Goal: Task Accomplishment & Management: Manage account settings

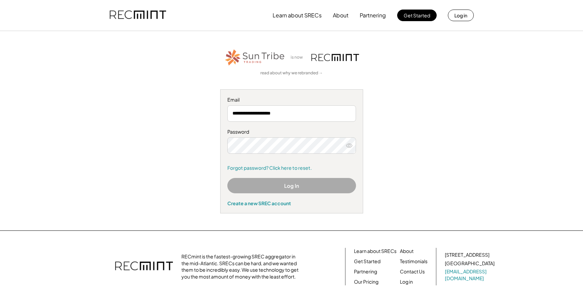
click at [282, 184] on button "Log In" at bounding box center [291, 185] width 129 height 15
click at [240, 135] on div "Password Forgot password? Click here to reset." at bounding box center [291, 149] width 129 height 43
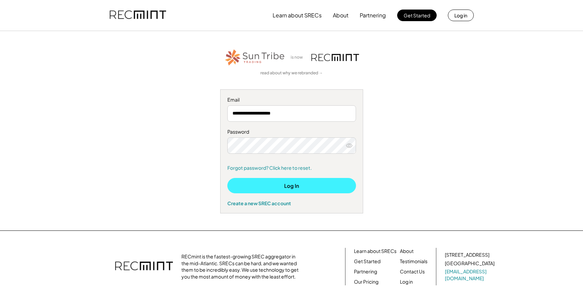
click at [290, 188] on button "Log In" at bounding box center [291, 185] width 129 height 15
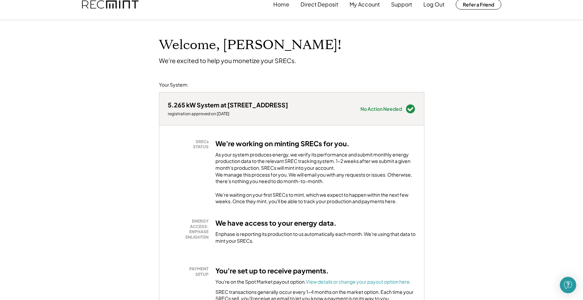
scroll to position [5, 0]
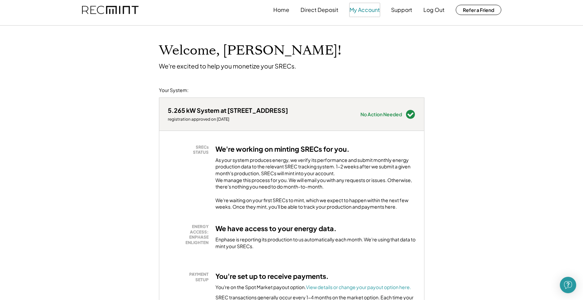
click at [368, 14] on button "My Account" at bounding box center [365, 10] width 30 height 14
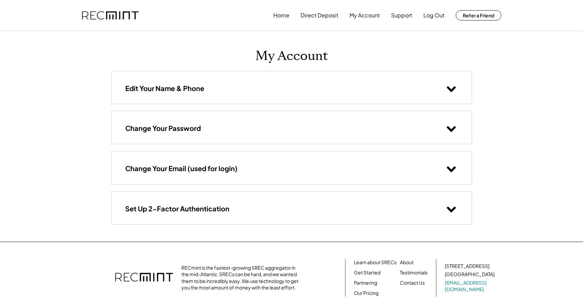
click at [128, 16] on img at bounding box center [110, 15] width 57 height 9
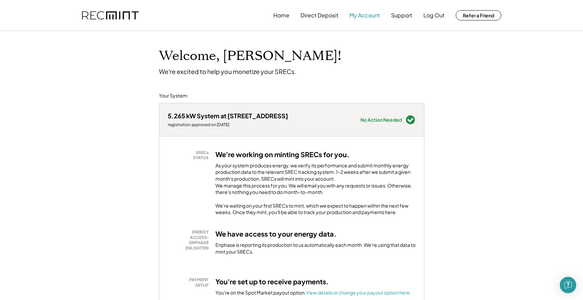
click at [370, 17] on button "My Account" at bounding box center [365, 16] width 30 height 14
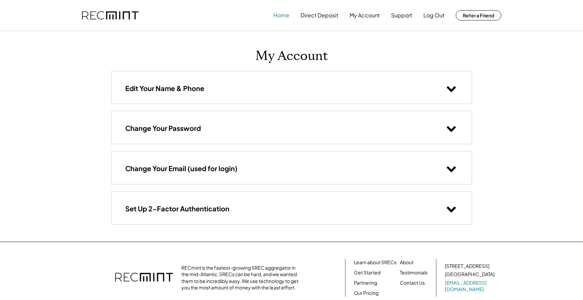
click at [282, 15] on button "Home" at bounding box center [281, 16] width 16 height 14
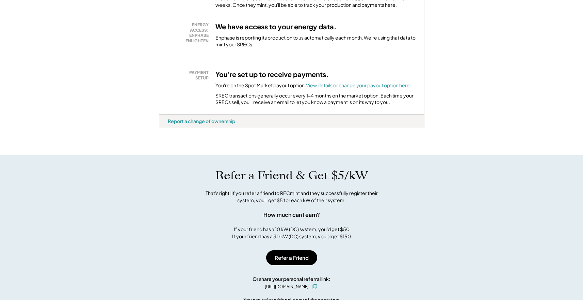
scroll to position [172, 0]
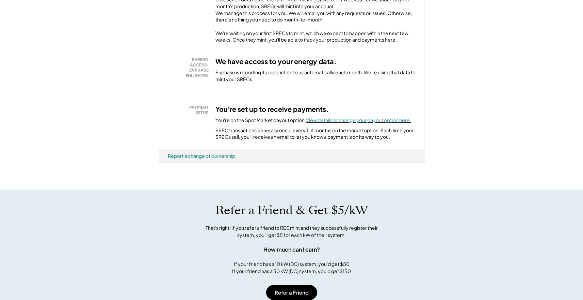
click at [349, 123] on font "View details or change your payout option here." at bounding box center [358, 120] width 105 height 6
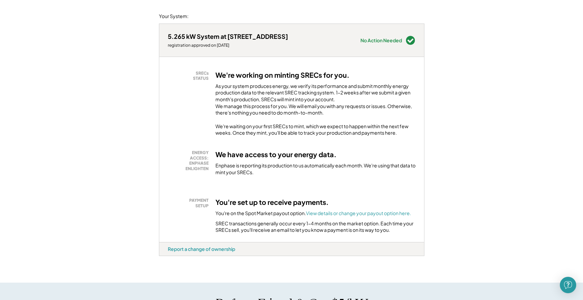
scroll to position [0, 0]
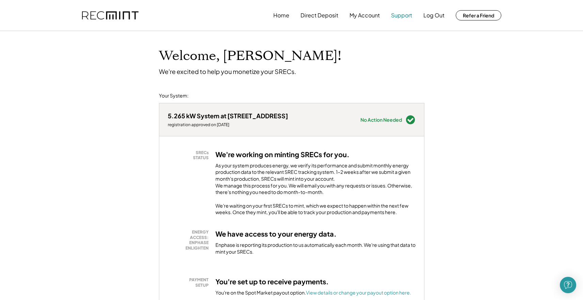
click at [402, 14] on button "Support" at bounding box center [401, 16] width 21 height 14
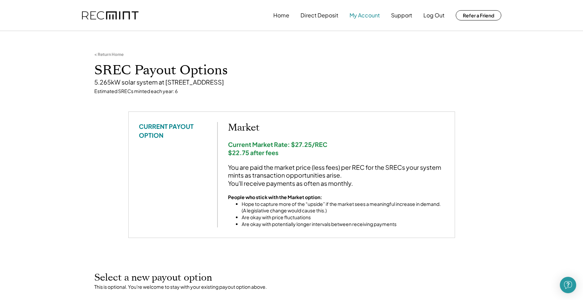
click at [367, 15] on button "My Account" at bounding box center [365, 16] width 30 height 14
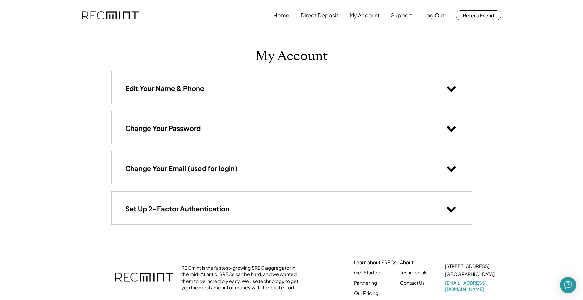
click at [194, 95] on div "Edit Your Name & Phone" at bounding box center [292, 87] width 360 height 32
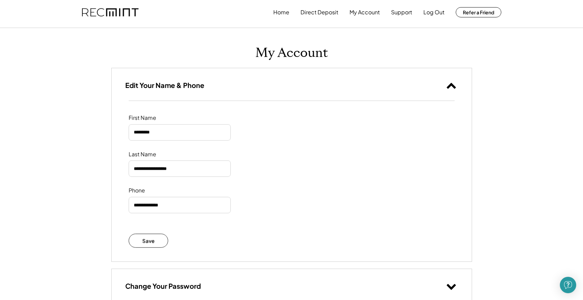
scroll to position [214, 0]
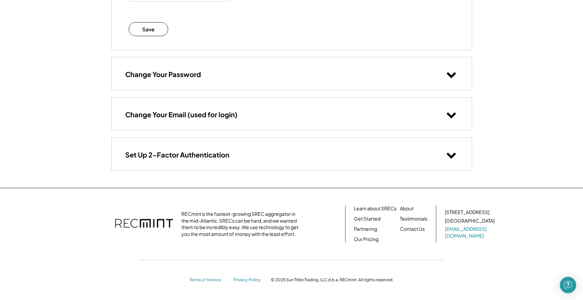
click at [168, 83] on div "Change Your Password" at bounding box center [292, 73] width 360 height 32
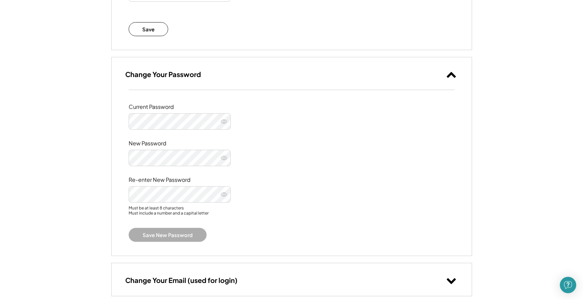
scroll to position [380, 0]
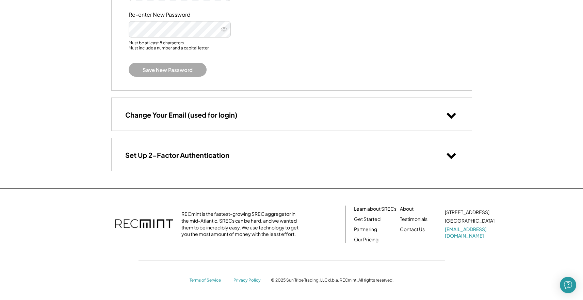
click at [176, 119] on div "Change Your Email (used for login)" at bounding box center [292, 114] width 360 height 32
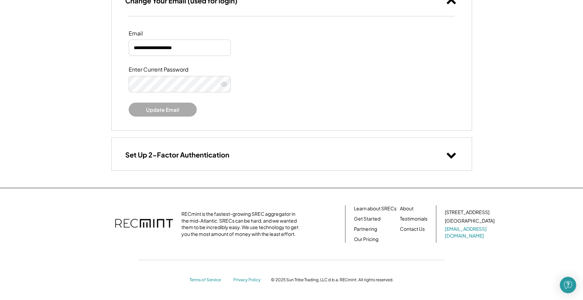
click at [169, 146] on div "Set Up 2-Factor Authentication" at bounding box center [292, 154] width 360 height 32
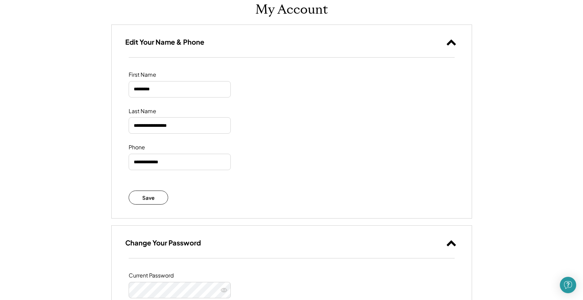
scroll to position [0, 0]
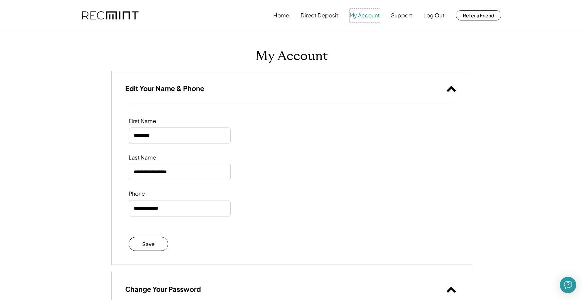
click at [367, 16] on button "My Account" at bounding box center [365, 16] width 30 height 14
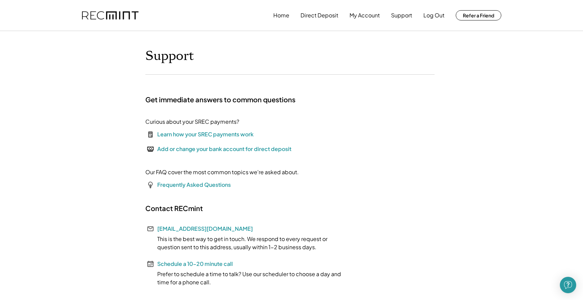
click at [100, 16] on img at bounding box center [110, 15] width 57 height 9
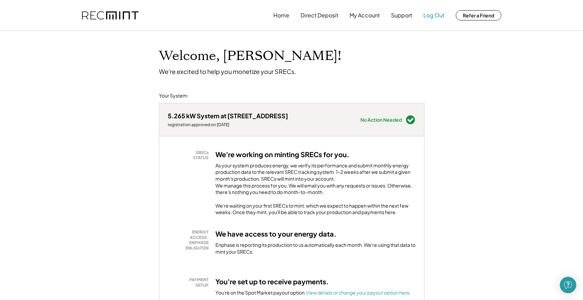
click at [443, 17] on button "Log Out" at bounding box center [434, 16] width 21 height 14
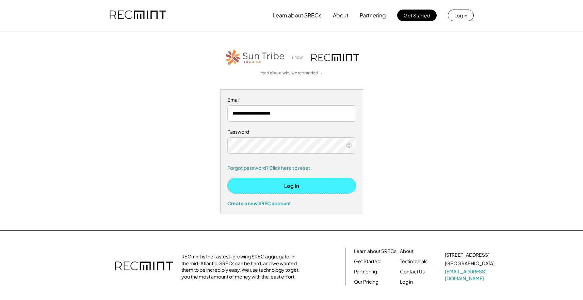
click at [265, 182] on button "Log In" at bounding box center [291, 185] width 129 height 15
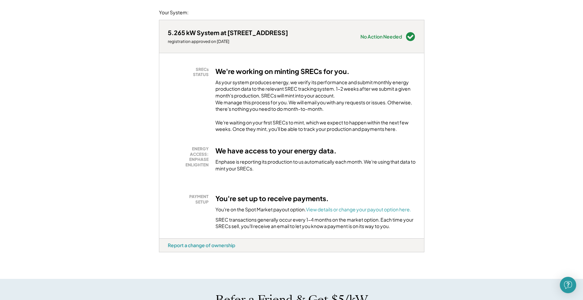
scroll to position [141, 0]
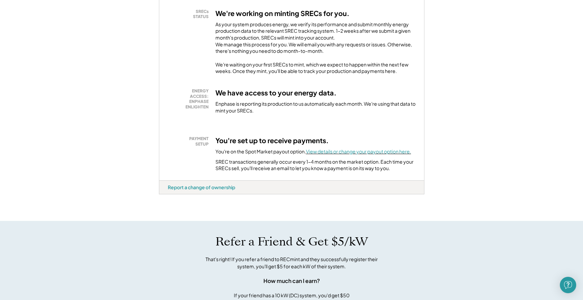
click at [345, 154] on font "View details or change your payout option here." at bounding box center [358, 151] width 105 height 6
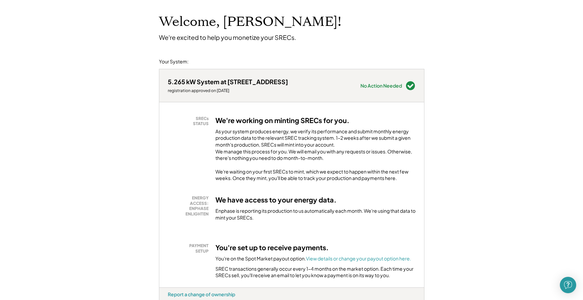
scroll to position [0, 0]
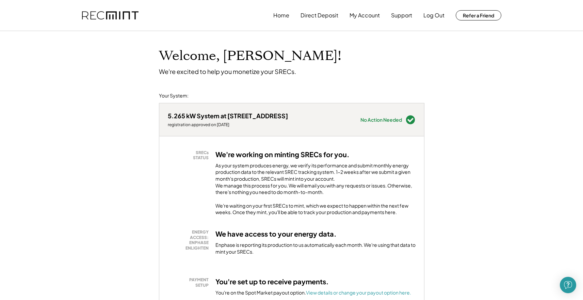
click at [109, 20] on div "Home Direct Deposit My Account Support Log Out Refer a Friend" at bounding box center [292, 15] width 436 height 31
click at [108, 15] on img at bounding box center [110, 15] width 57 height 9
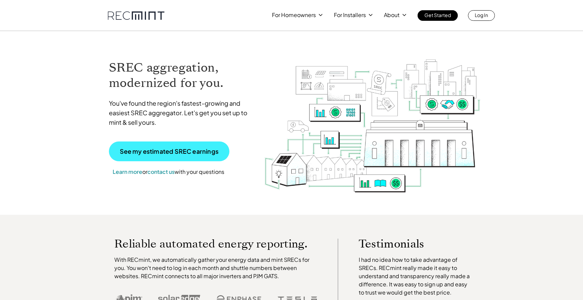
click at [174, 150] on p "See my estimated SREC earnings" at bounding box center [169, 151] width 99 height 6
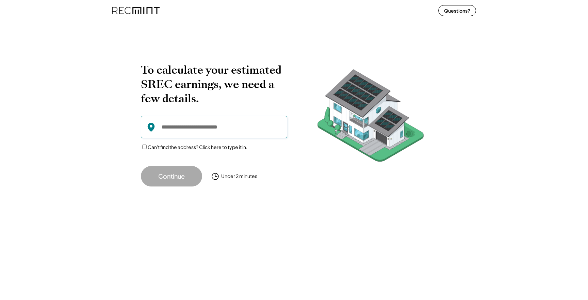
click at [186, 127] on input "input" at bounding box center [214, 127] width 146 height 22
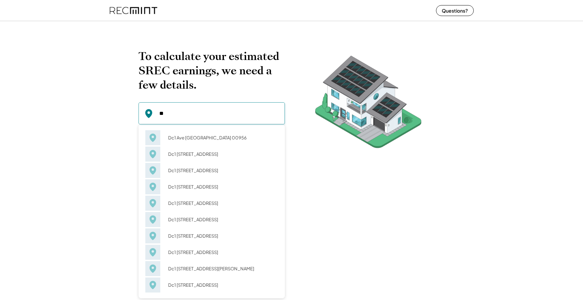
type input "*"
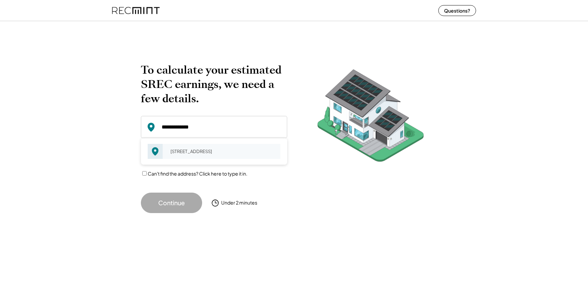
click at [188, 151] on div "2501 Gold Leaf Cir Henrico, VA 23233" at bounding box center [223, 151] width 114 height 10
type input "**********"
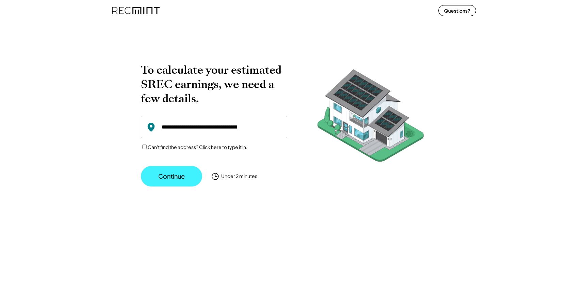
click at [169, 174] on button "Continue" at bounding box center [171, 176] width 61 height 20
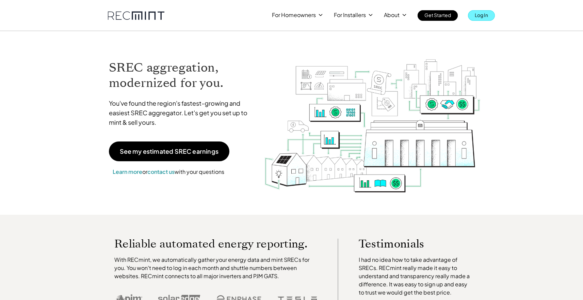
click at [477, 16] on p "Log In" at bounding box center [481, 15] width 13 height 10
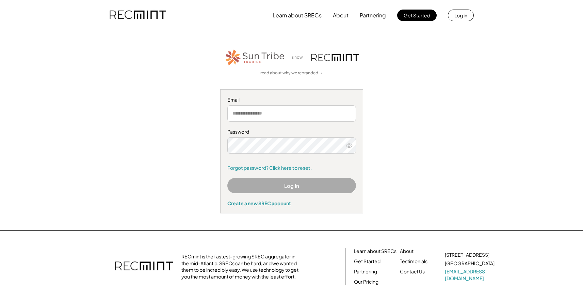
click at [263, 188] on button "Log In" at bounding box center [291, 185] width 129 height 15
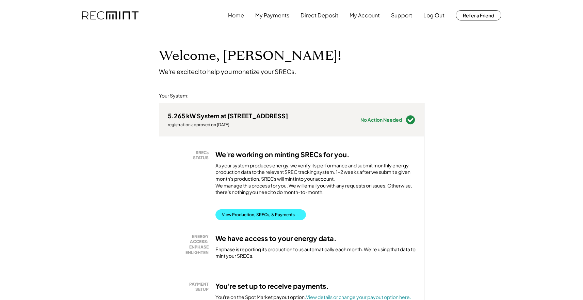
click at [260, 220] on button "View Production, SRECs, & Payments →" at bounding box center [261, 214] width 91 height 11
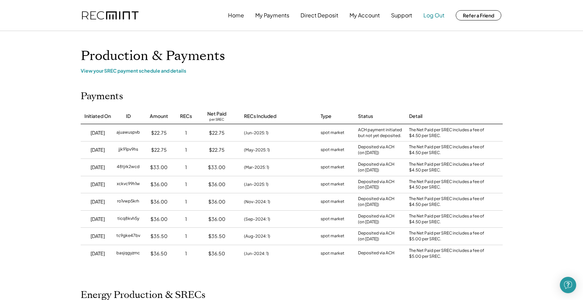
click at [435, 12] on button "Log Out" at bounding box center [434, 16] width 21 height 14
